Goal: Book appointment/travel/reservation

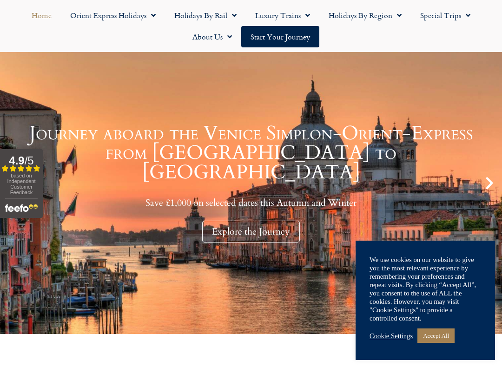
scroll to position [100, 0]
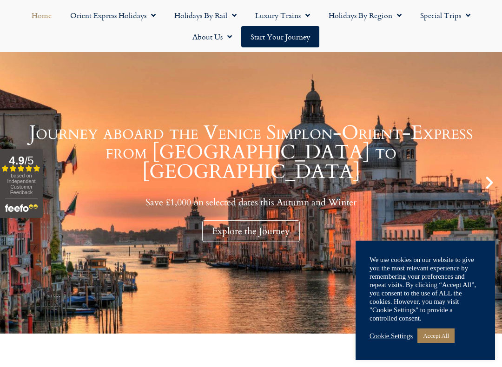
click at [451, 315] on link "Accept All" at bounding box center [436, 336] width 37 height 14
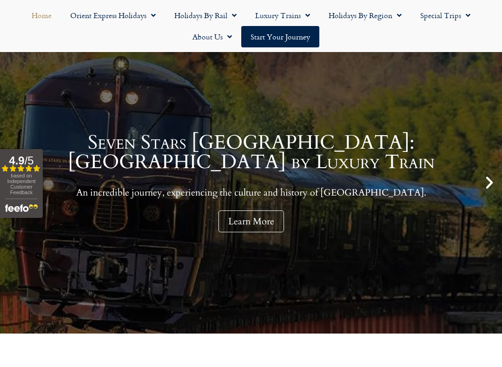
click at [492, 186] on icon "Next slide" at bounding box center [490, 183] width 16 height 16
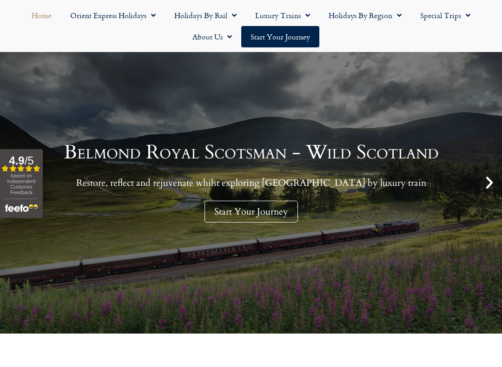
click at [496, 187] on icon "Next slide" at bounding box center [490, 183] width 16 height 16
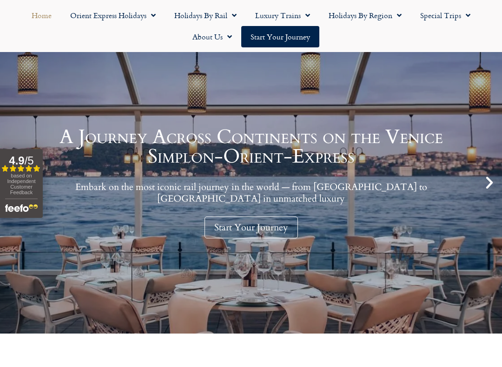
click at [497, 184] on icon "Next slide" at bounding box center [490, 183] width 16 height 16
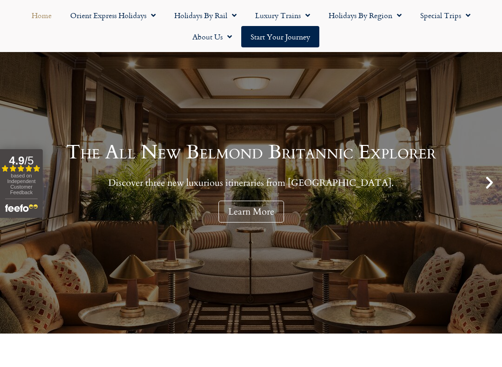
click at [498, 185] on link "The All New Belmond Britannic Explorer Discover three new luxurious itineraries…" at bounding box center [251, 183] width 502 height 302
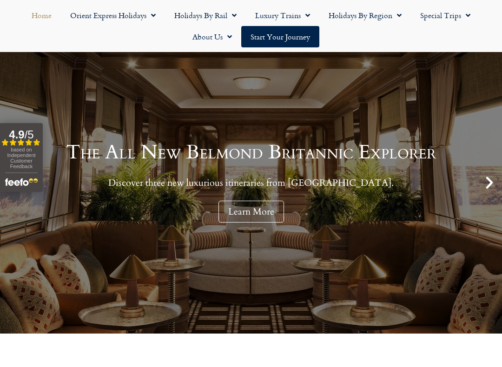
click at [495, 175] on icon "Next slide" at bounding box center [490, 183] width 16 height 16
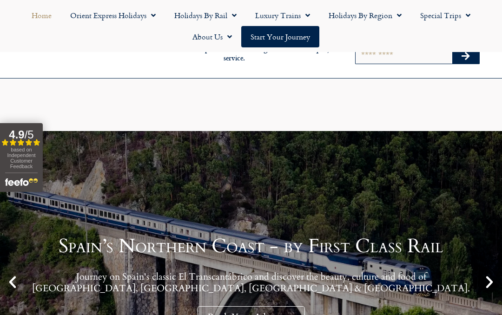
scroll to position [126, 0]
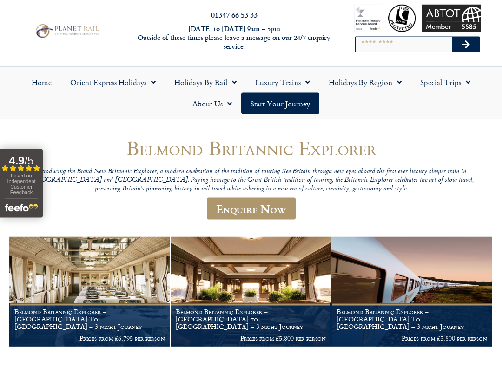
scroll to position [13, 0]
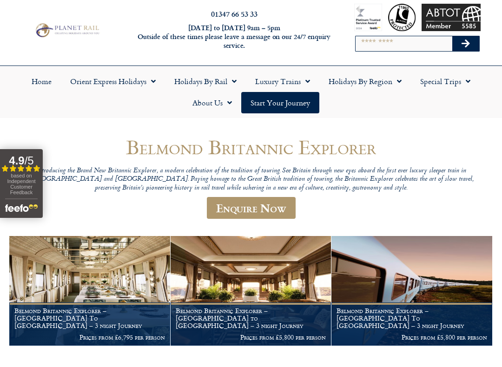
click at [392, 85] on link "Holidays by Region" at bounding box center [365, 81] width 92 height 21
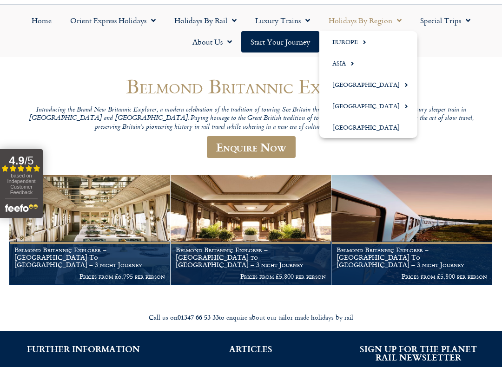
scroll to position [73, 0]
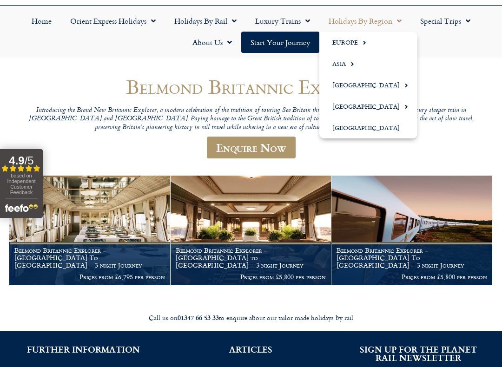
click at [387, 138] on link "[GEOGRAPHIC_DATA]" at bounding box center [368, 127] width 98 height 21
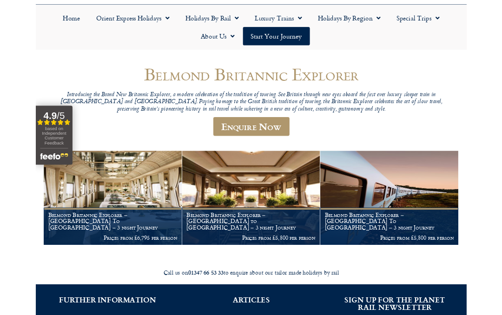
scroll to position [99, 0]
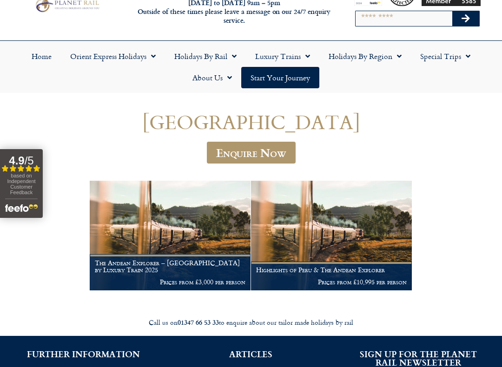
scroll to position [36, 0]
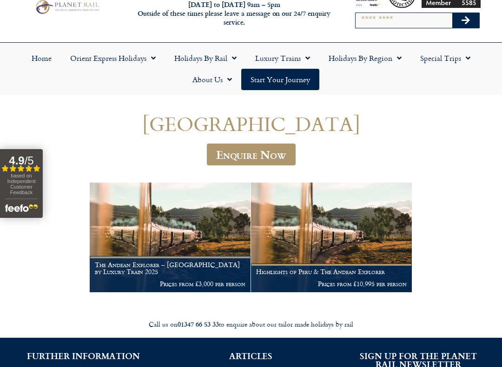
click at [391, 60] on link "Holidays by Region" at bounding box center [365, 57] width 92 height 21
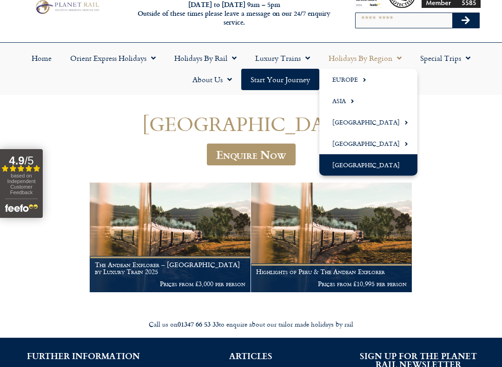
click at [365, 84] on span "Menu" at bounding box center [362, 79] width 8 height 15
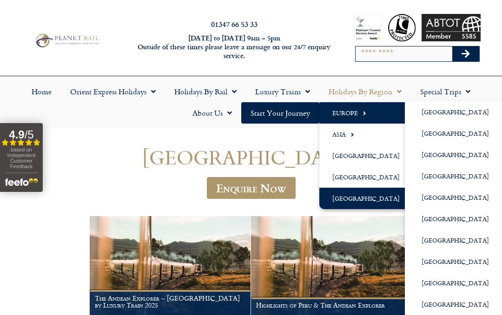
scroll to position [0, 0]
